Goal: Transaction & Acquisition: Purchase product/service

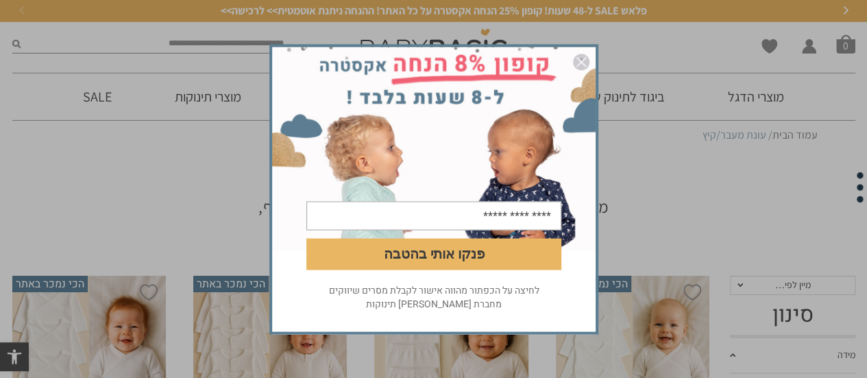
click at [581, 58] on img "סגור" at bounding box center [581, 61] width 16 height 16
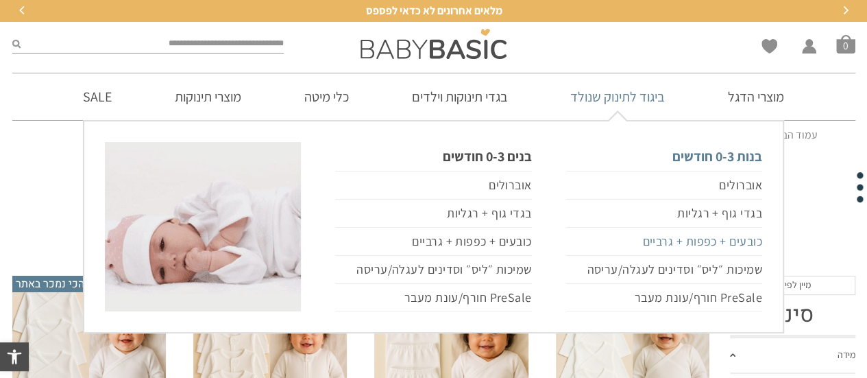
click at [716, 239] on link "כובעים + כפפות + גרביים" at bounding box center [664, 242] width 196 height 28
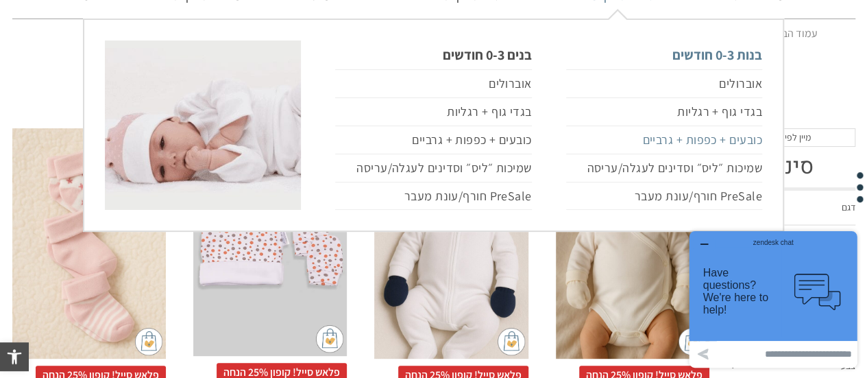
scroll to position [102, 0]
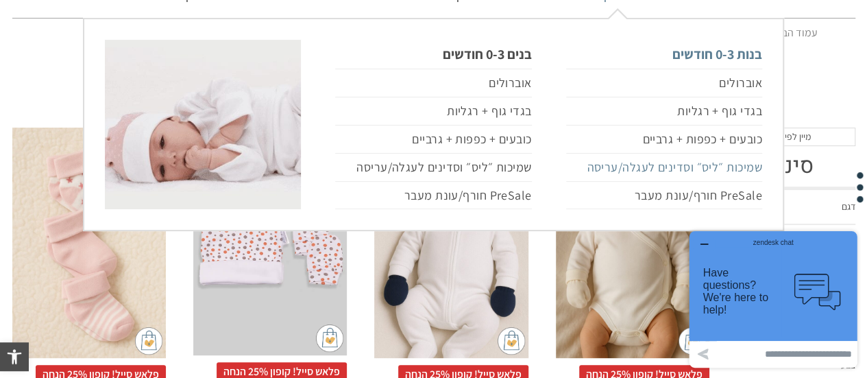
click at [706, 169] on link "שמיכות ״ליס״ וסדינים לעגלה/עריסה" at bounding box center [664, 168] width 196 height 28
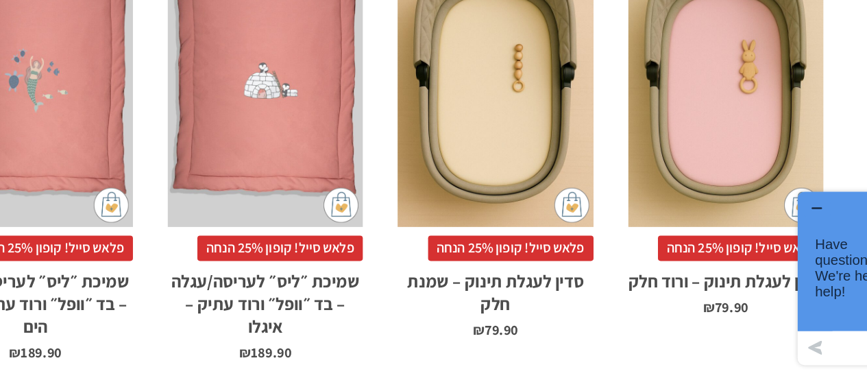
scroll to position [947, 0]
